Goal: Information Seeking & Learning: Learn about a topic

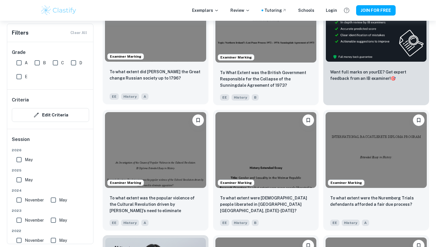
scroll to position [426, 0]
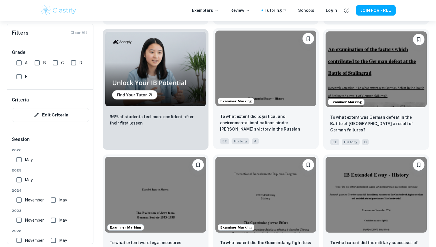
click at [274, 85] on img at bounding box center [265, 69] width 101 height 76
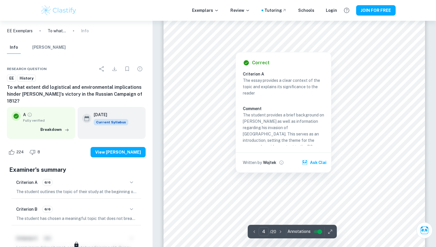
scroll to position [1233, 0]
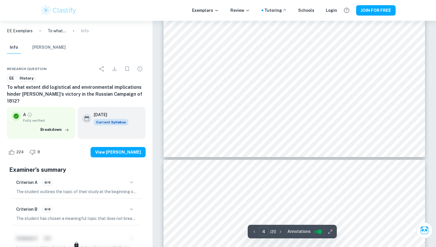
type input "3"
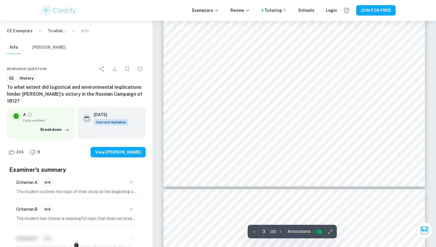
scroll to position [981, 0]
